Goal: Information Seeking & Learning: Learn about a topic

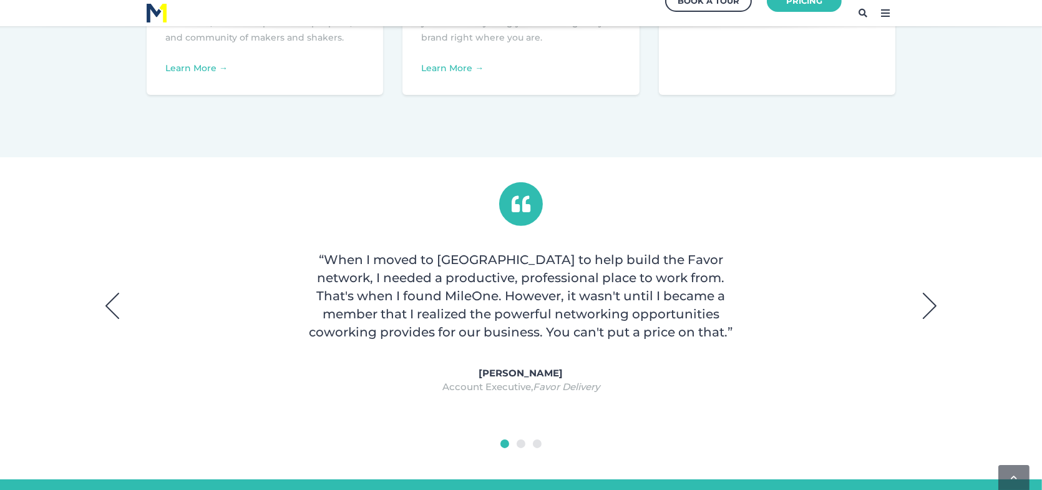
scroll to position [811, 0]
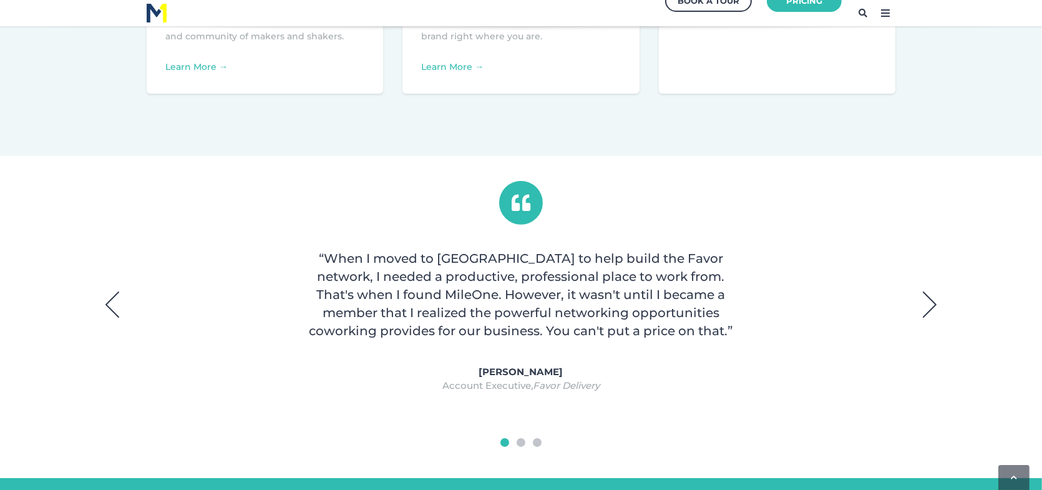
click at [928, 310] on button "Next" at bounding box center [929, 304] width 31 height 31
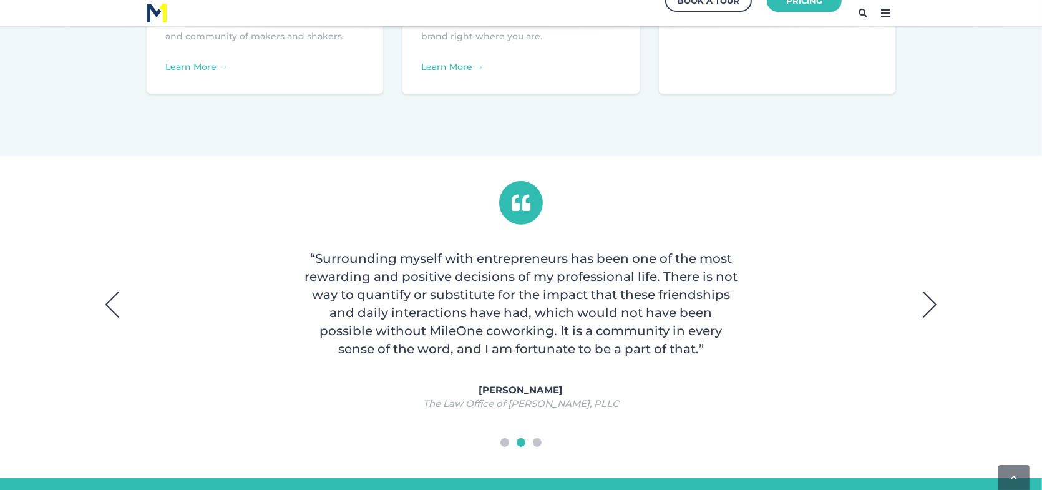
click at [927, 310] on button "Next" at bounding box center [929, 304] width 31 height 31
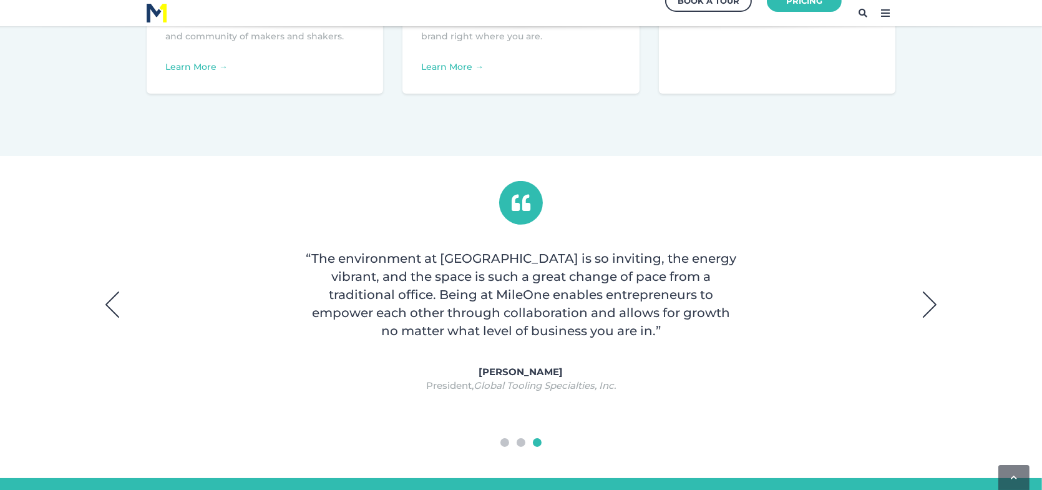
click at [927, 310] on button "Next" at bounding box center [929, 304] width 31 height 31
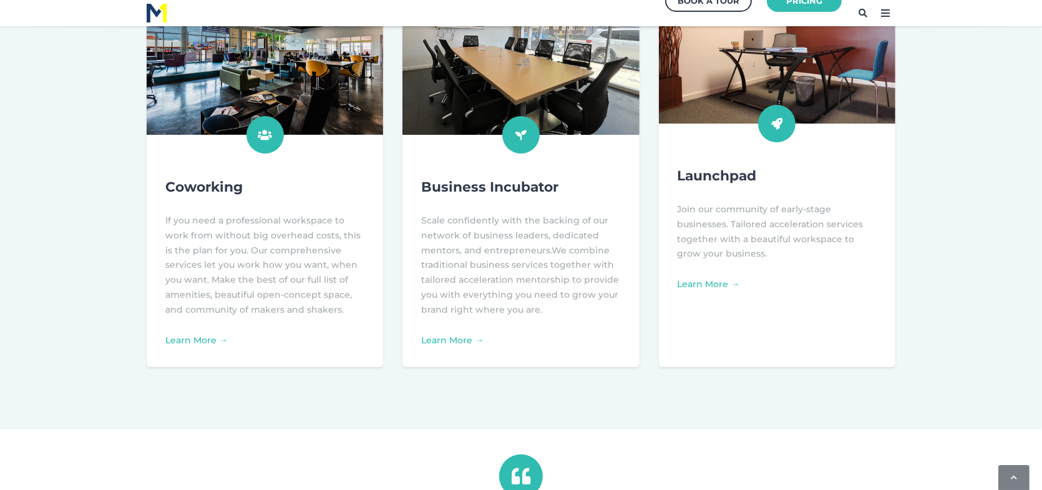
scroll to position [499, 0]
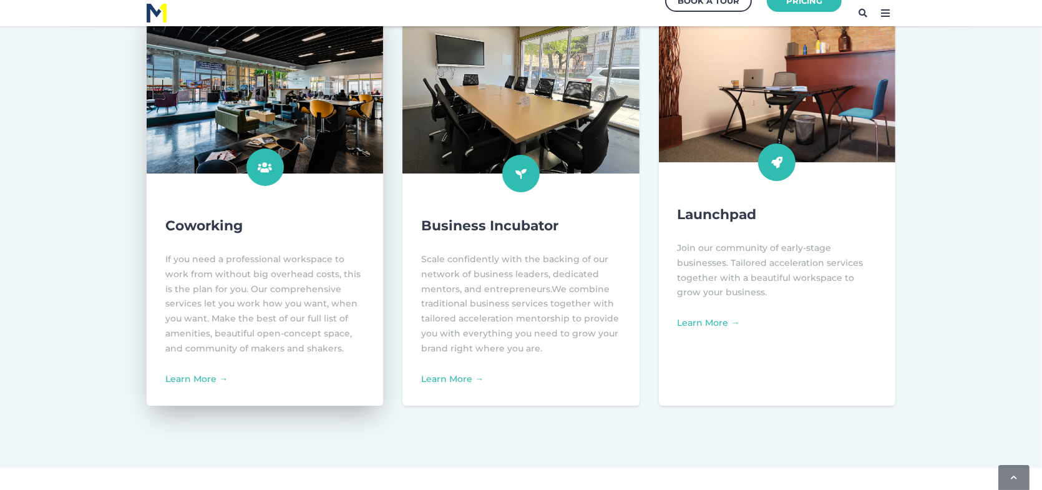
click at [209, 386] on div "Coworking If you need a professional workspace to work from without big overhea…" at bounding box center [265, 301] width 237 height 208
click at [205, 386] on div "Coworking If you need a professional workspace to work from without big overhea…" at bounding box center [265, 301] width 237 height 208
click at [200, 376] on link "Learn More →" at bounding box center [196, 378] width 62 height 11
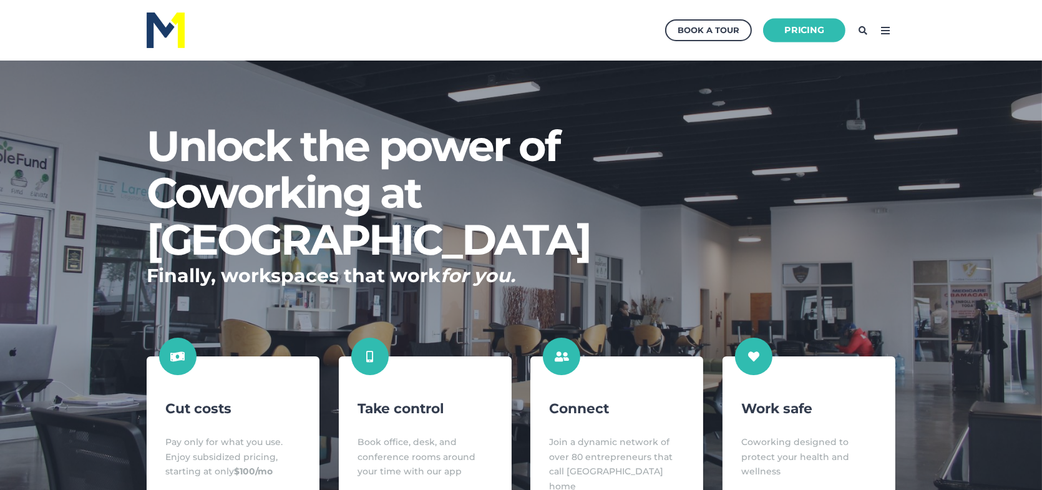
click at [809, 41] on link "Pricing" at bounding box center [804, 30] width 82 height 24
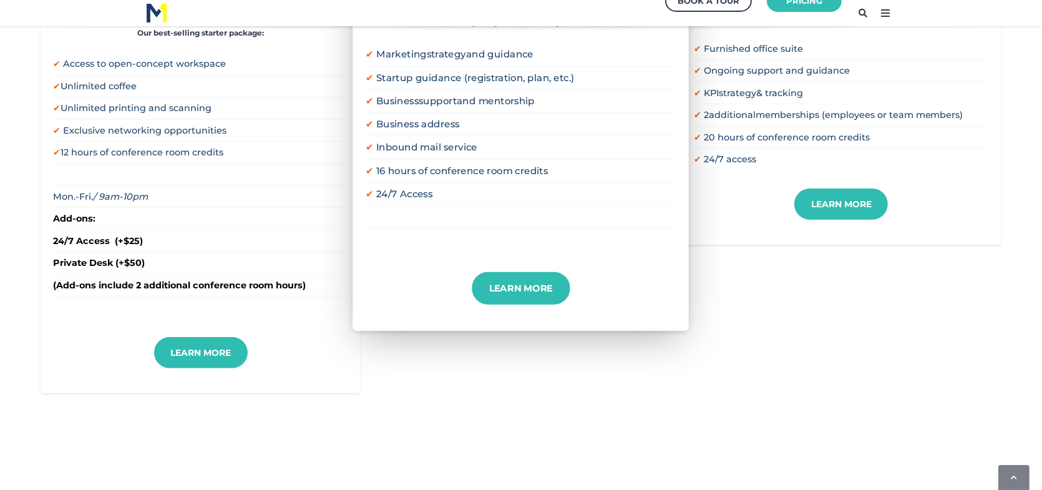
scroll to position [499, 0]
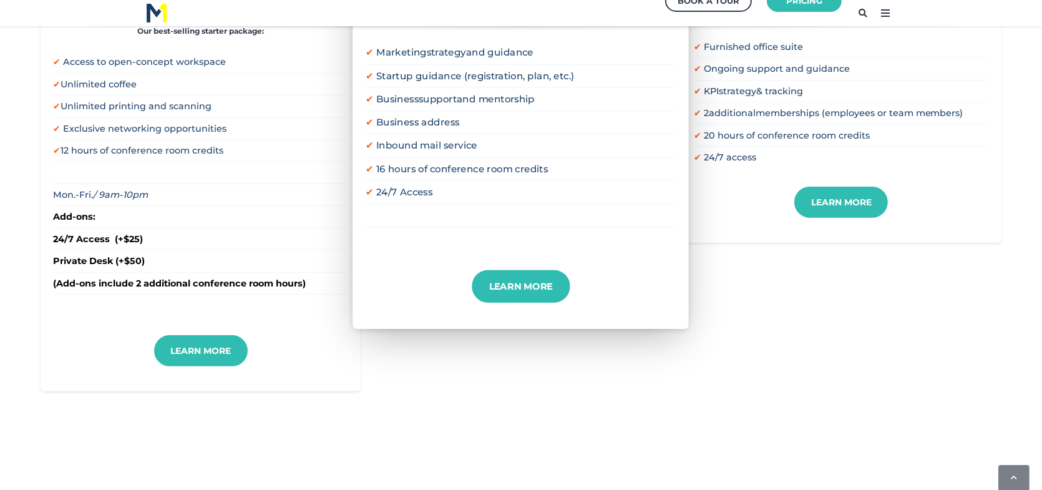
click at [829, 218] on div "Learn More" at bounding box center [842, 215] width 320 height 56
click at [827, 203] on link "Learn More" at bounding box center [841, 202] width 103 height 34
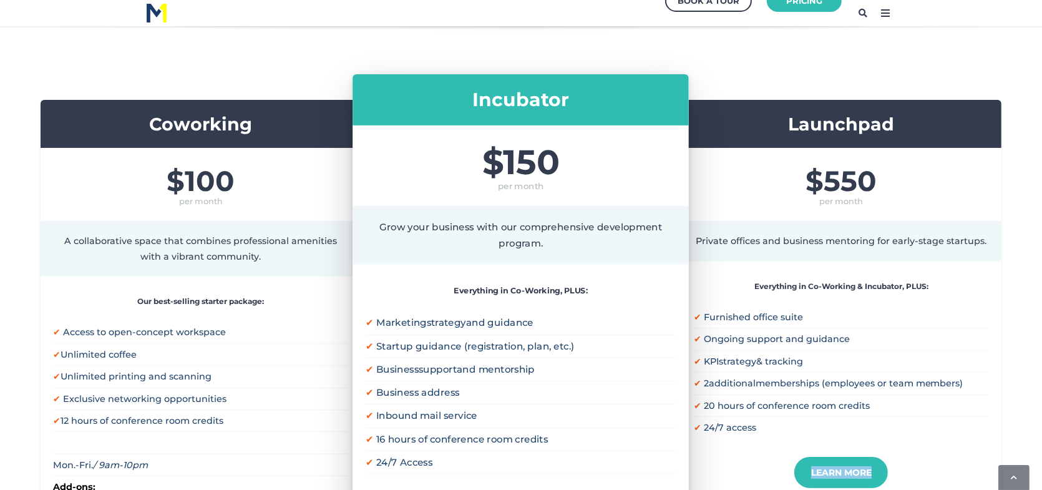
scroll to position [125, 0]
